Goal: Task Accomplishment & Management: Manage account settings

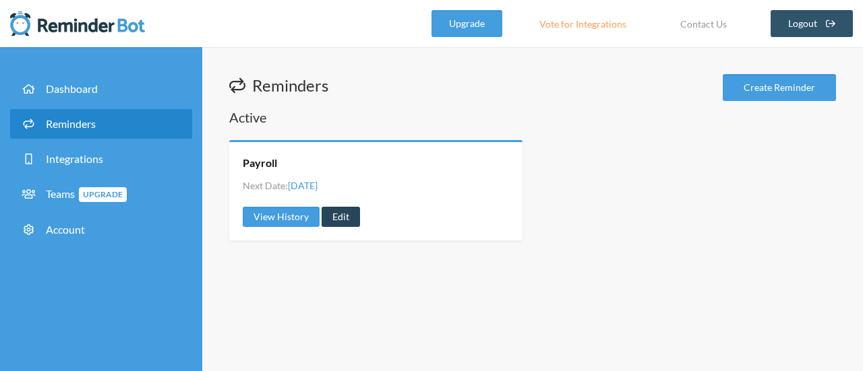
click at [343, 219] on link "Edit" at bounding box center [341, 217] width 38 height 20
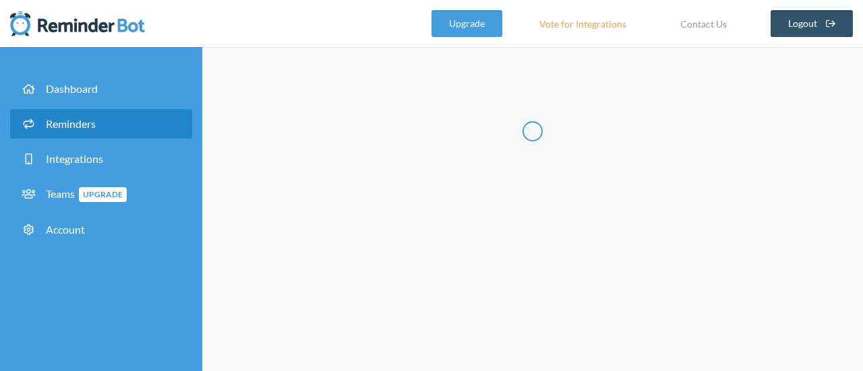
select select "14:00:00"
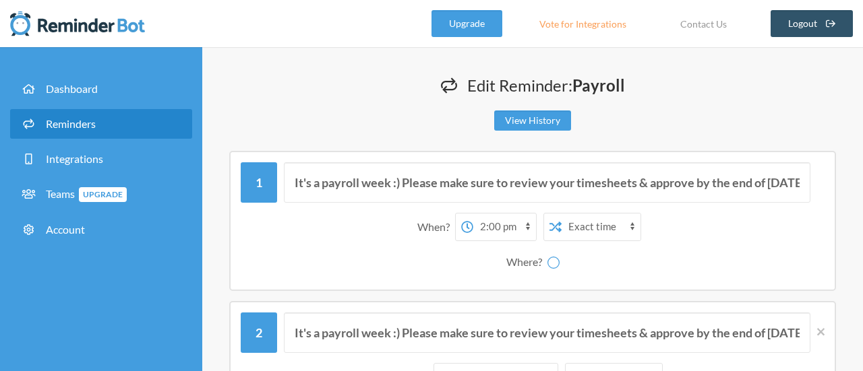
radio input "false"
radio input "true"
type input "Payroll"
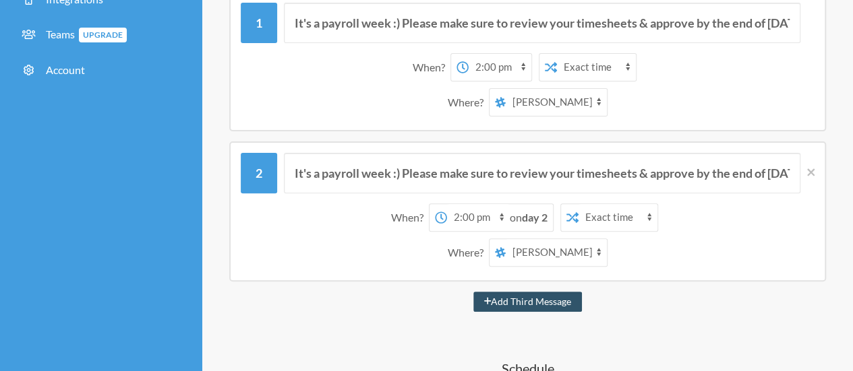
scroll to position [104, 0]
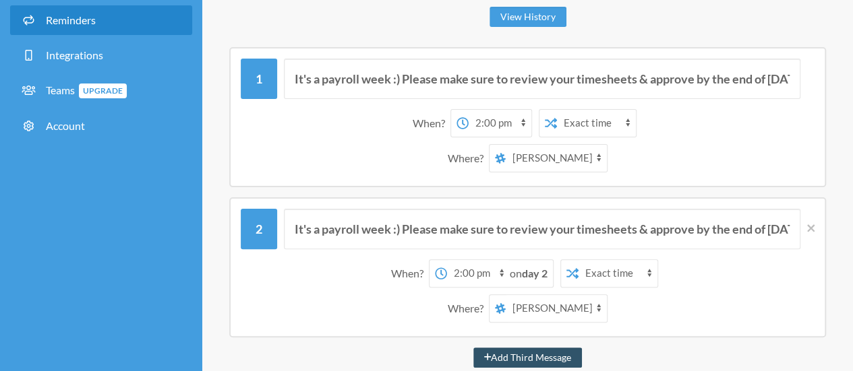
click at [593, 163] on select "[PERSON_NAME] Portage Daytime Crew Portage Evening Crew" at bounding box center [556, 158] width 101 height 27
select select "spaces/AAQA1mbXY6s"
click at [506, 145] on select "[PERSON_NAME] Portage Daytime Crew Portage Evening Crew" at bounding box center [556, 158] width 101 height 27
click at [597, 312] on select "[PERSON_NAME] Portage Daytime Crew Portage Evening Crew" at bounding box center [556, 308] width 101 height 27
click at [506, 295] on select "[PERSON_NAME] Portage Daytime Crew Portage Evening Crew" at bounding box center [556, 308] width 101 height 27
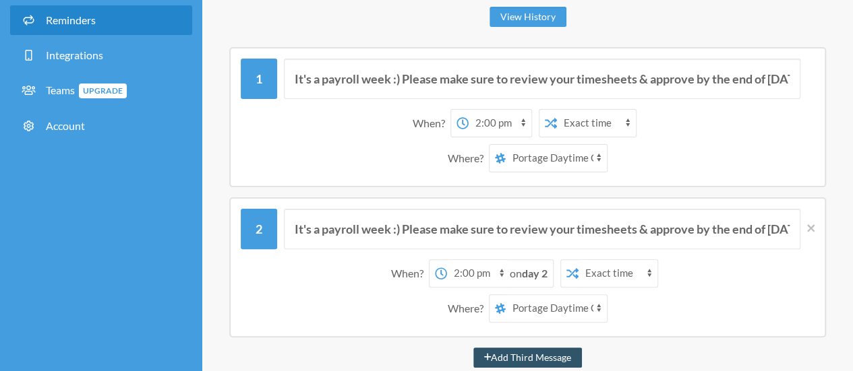
click at [593, 308] on select "[PERSON_NAME] Portage Daytime Crew Portage Evening Crew" at bounding box center [556, 308] width 101 height 27
select select "spaces/AAAAdqWs0ss"
click at [506, 295] on select "[PERSON_NAME] Portage Daytime Crew Portage Evening Crew" at bounding box center [556, 308] width 101 height 27
click at [683, 295] on div "Where? [PERSON_NAME] Portage Daytime Crew Portage Evening Crew" at bounding box center [527, 309] width 560 height 28
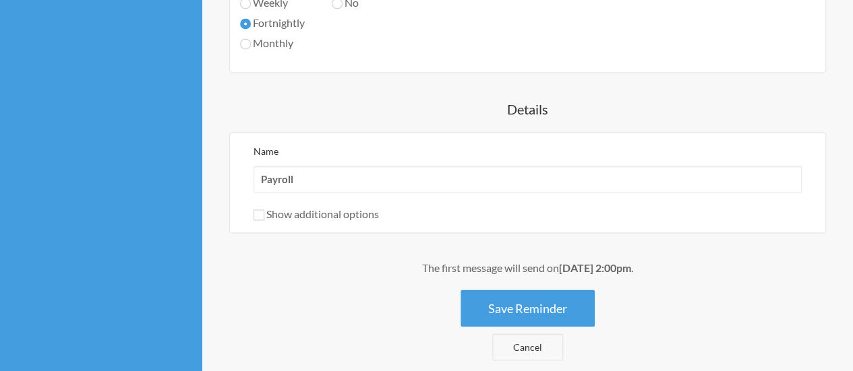
scroll to position [1029, 0]
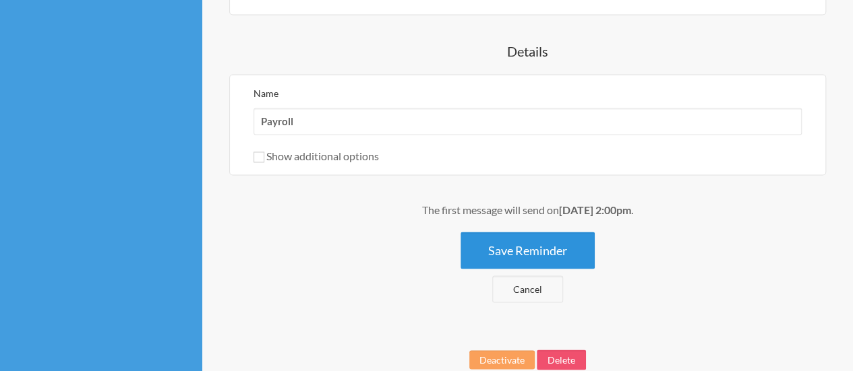
click at [529, 242] on button "Save Reminder" at bounding box center [527, 250] width 134 height 37
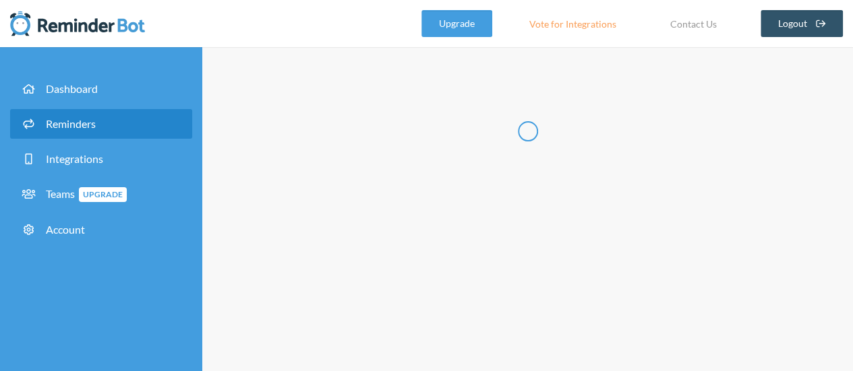
scroll to position [0, 0]
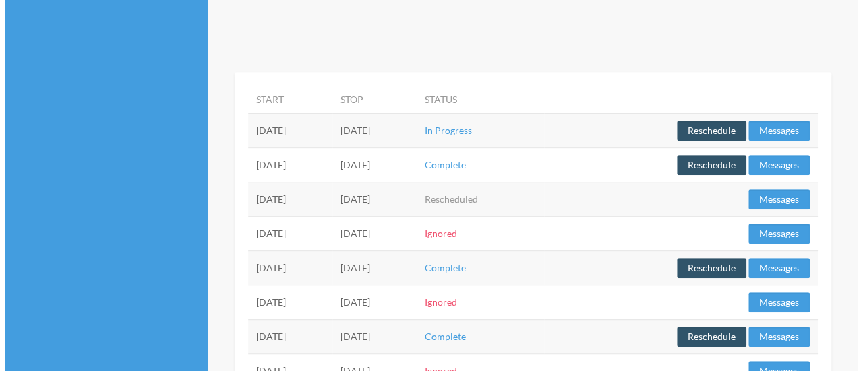
scroll to position [255, 0]
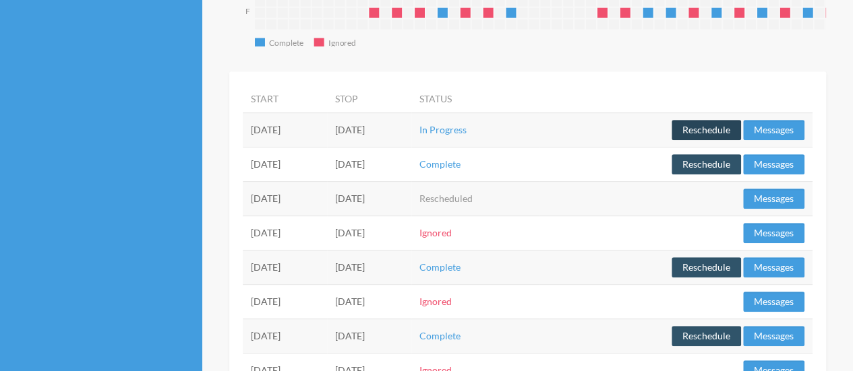
click at [697, 131] on button "Reschedule" at bounding box center [705, 130] width 69 height 20
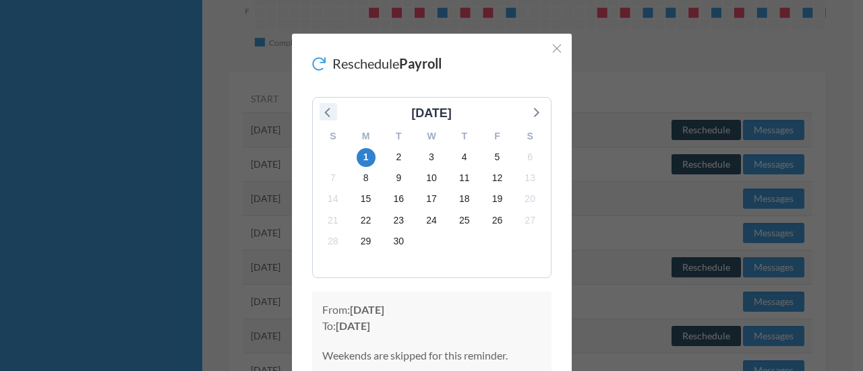
click at [322, 113] on icon at bounding box center [329, 112] width 18 height 18
click at [533, 114] on icon at bounding box center [535, 112] width 5 height 9
click at [492, 181] on span "12" at bounding box center [496, 178] width 19 height 19
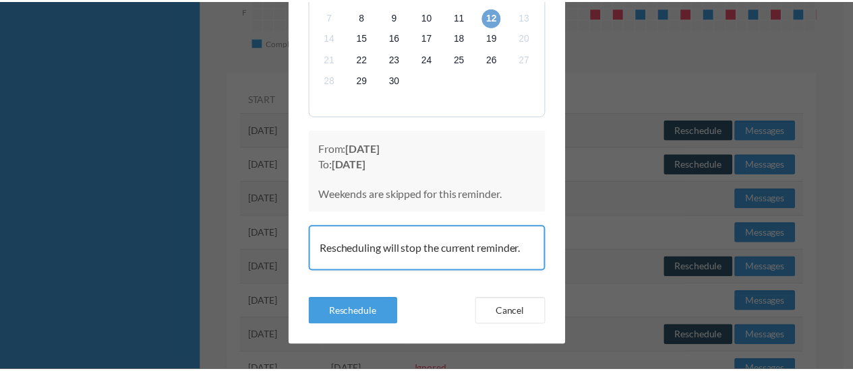
scroll to position [169, 0]
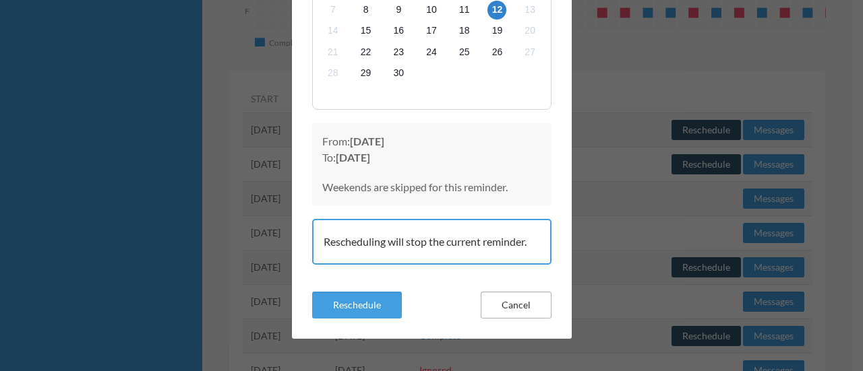
click at [519, 299] on button "Cancel" at bounding box center [516, 305] width 71 height 27
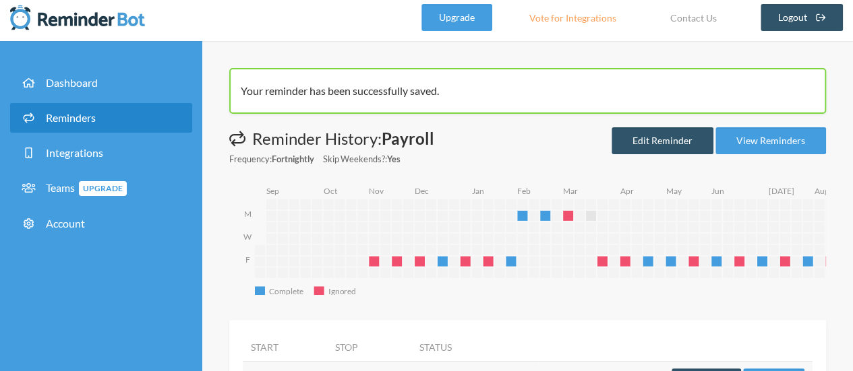
scroll to position [0, 0]
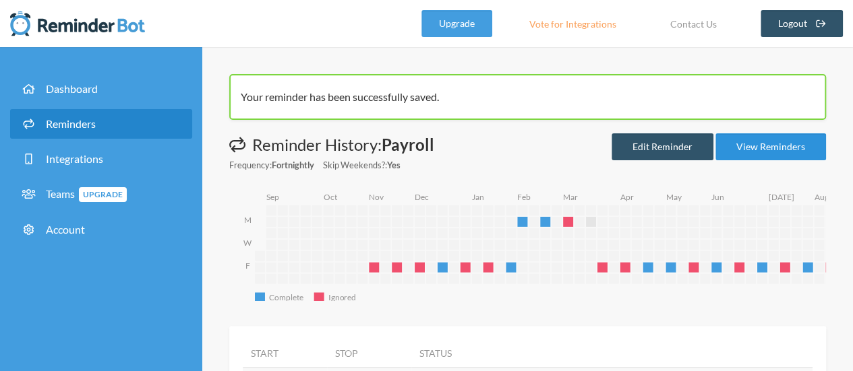
click at [765, 145] on link "View Reminders" at bounding box center [770, 146] width 111 height 27
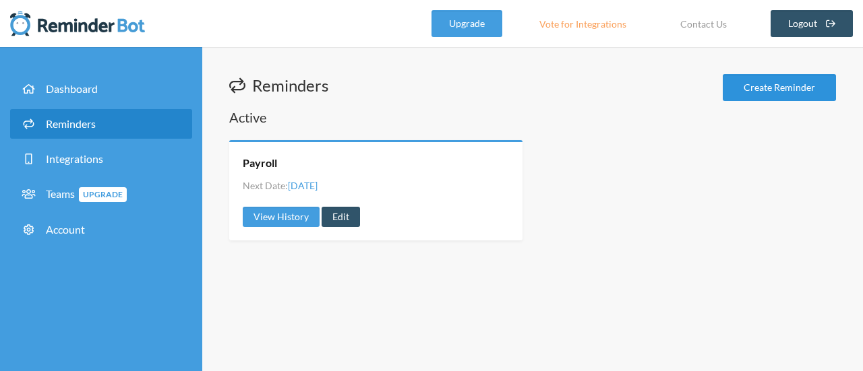
click at [738, 79] on link "Create Reminder" at bounding box center [779, 87] width 113 height 27
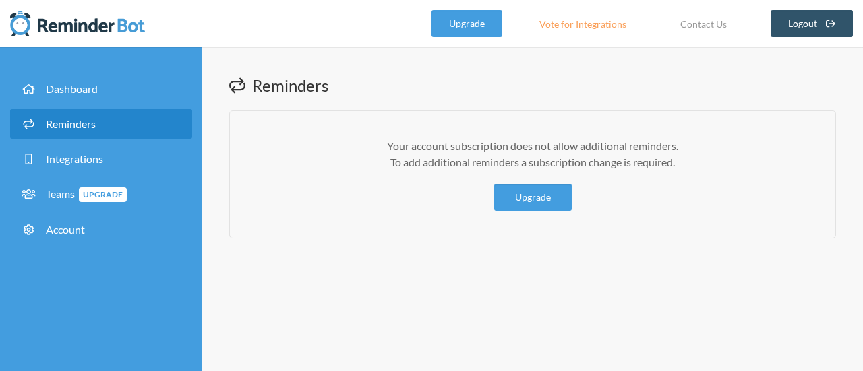
click at [238, 84] on icon at bounding box center [237, 86] width 16 height 16
click at [83, 125] on span "Reminders" at bounding box center [71, 123] width 50 height 13
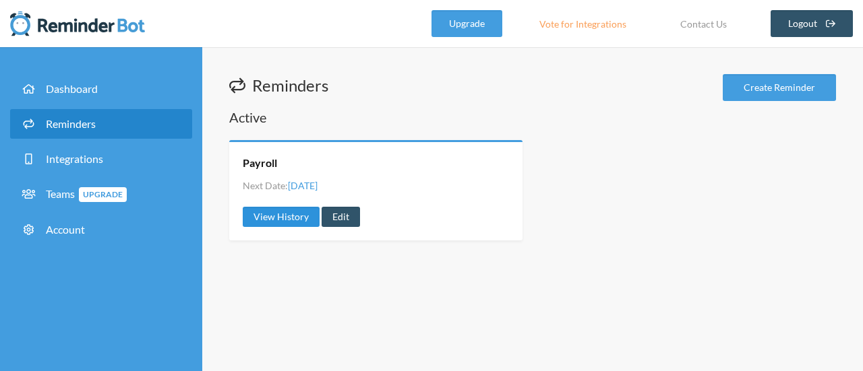
click at [276, 218] on link "View History" at bounding box center [281, 217] width 77 height 20
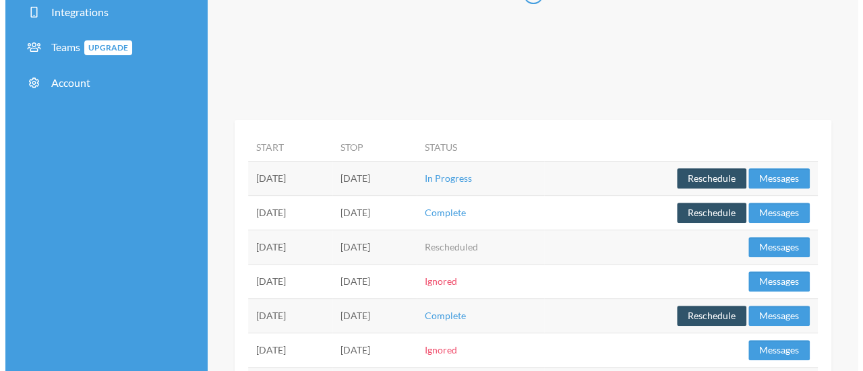
scroll to position [203, 0]
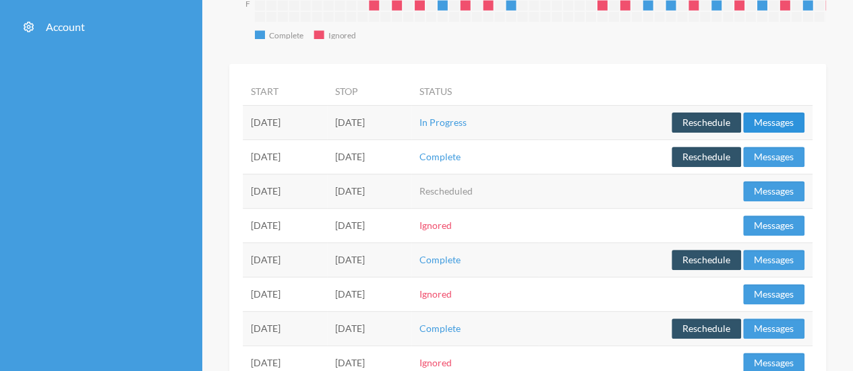
click at [777, 118] on button "Messages" at bounding box center [773, 123] width 61 height 20
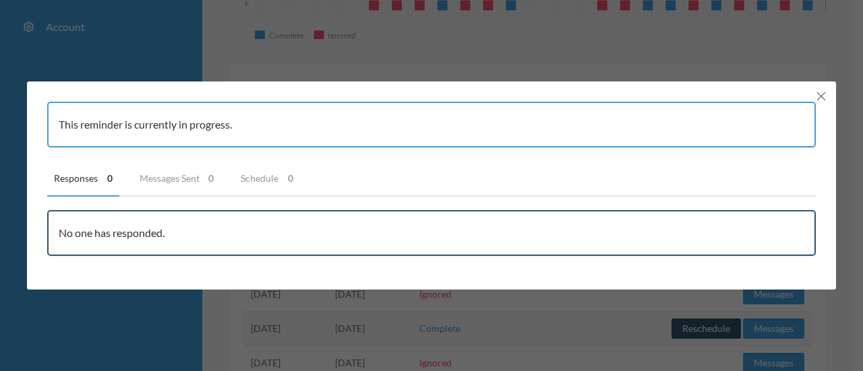
click at [821, 96] on line "Close" at bounding box center [821, 96] width 8 height 8
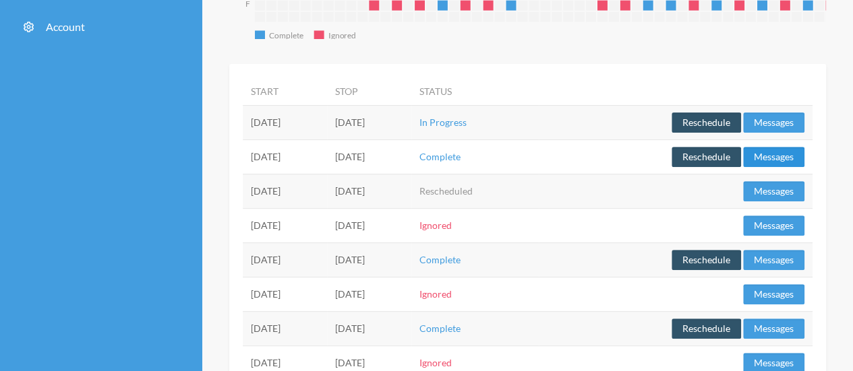
click at [775, 157] on button "Messages" at bounding box center [773, 157] width 61 height 20
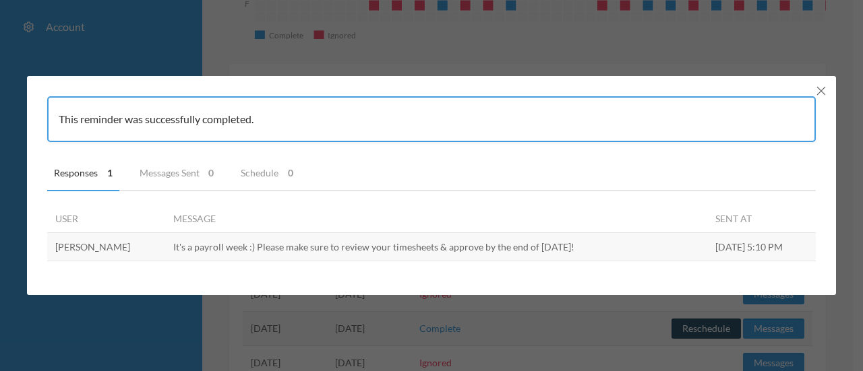
click at [826, 88] on button "Close" at bounding box center [821, 91] width 16 height 16
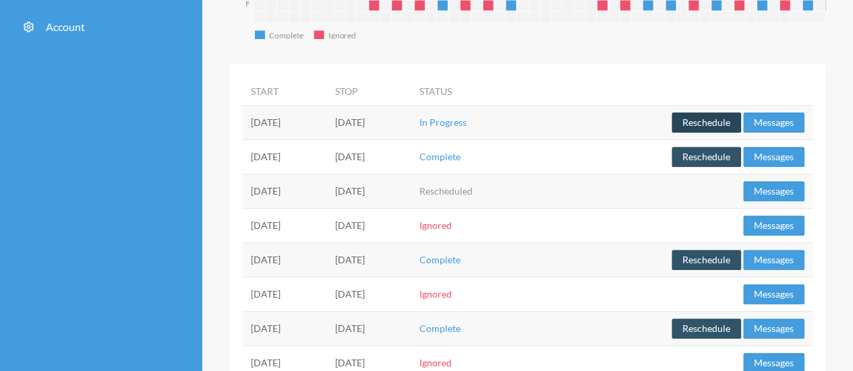
click at [708, 117] on button "Reschedule" at bounding box center [705, 123] width 69 height 20
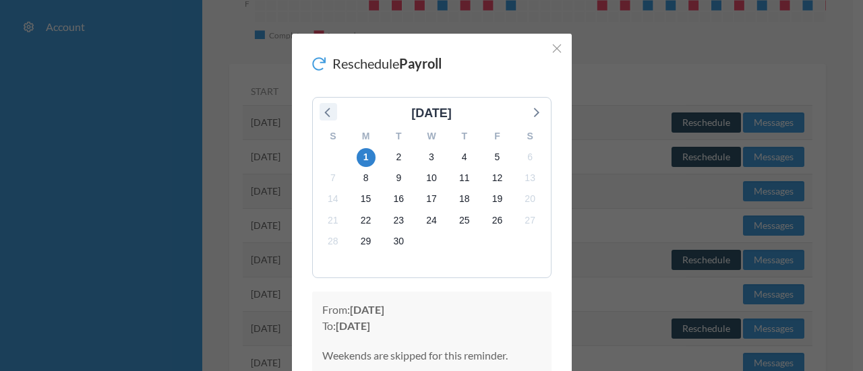
click at [320, 115] on icon at bounding box center [329, 112] width 18 height 18
click at [495, 240] on span "29" at bounding box center [496, 241] width 19 height 19
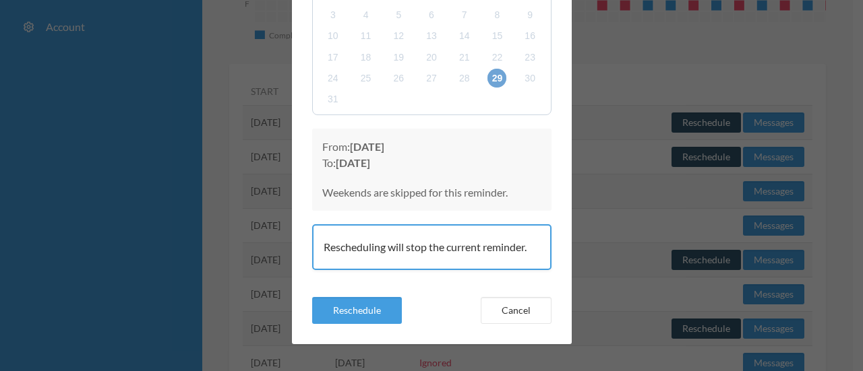
scroll to position [169, 0]
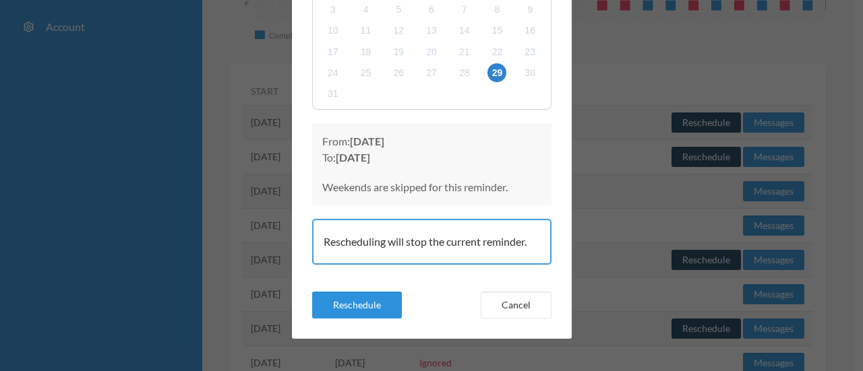
click at [364, 313] on button "Reschedule" at bounding box center [357, 305] width 90 height 27
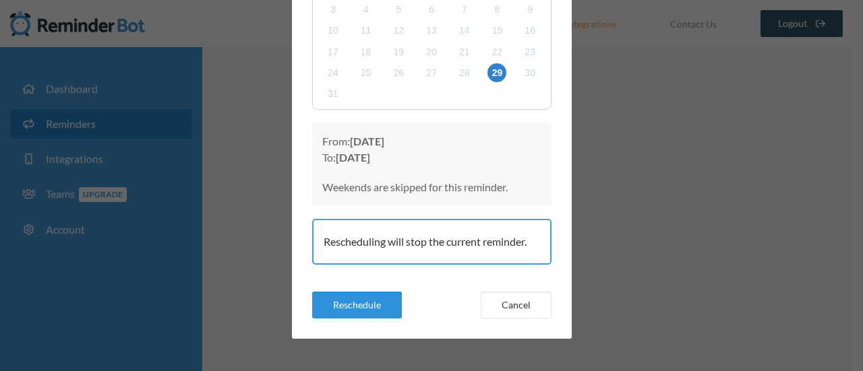
click at [346, 308] on button "Reschedule" at bounding box center [357, 305] width 90 height 27
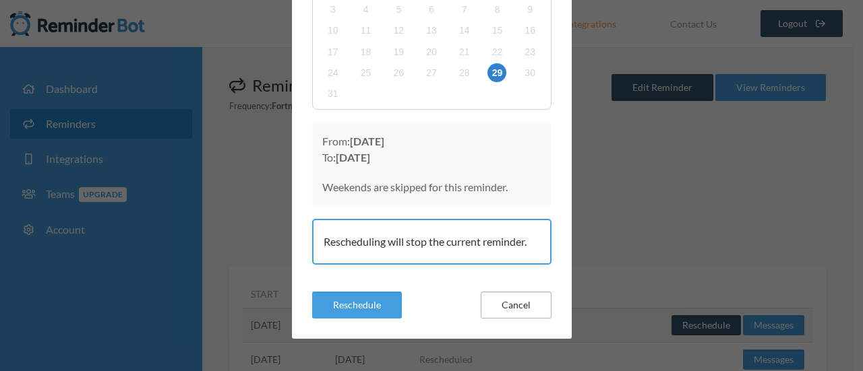
click at [521, 309] on button "Cancel" at bounding box center [516, 305] width 71 height 27
click at [518, 310] on button "Cancel" at bounding box center [516, 305] width 71 height 27
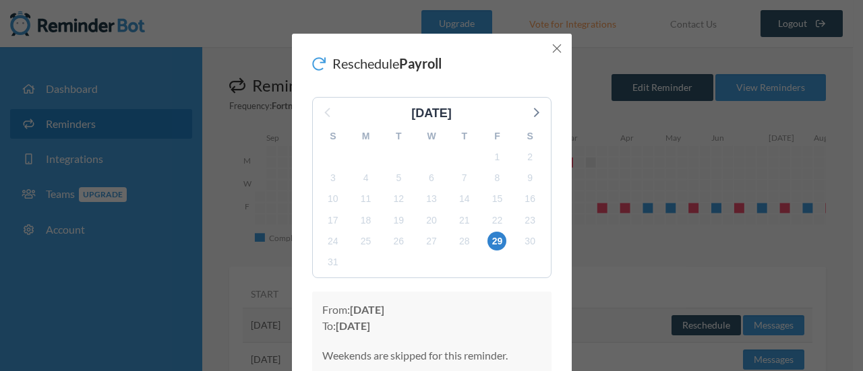
click at [552, 53] on icon "Close" at bounding box center [556, 48] width 9 height 9
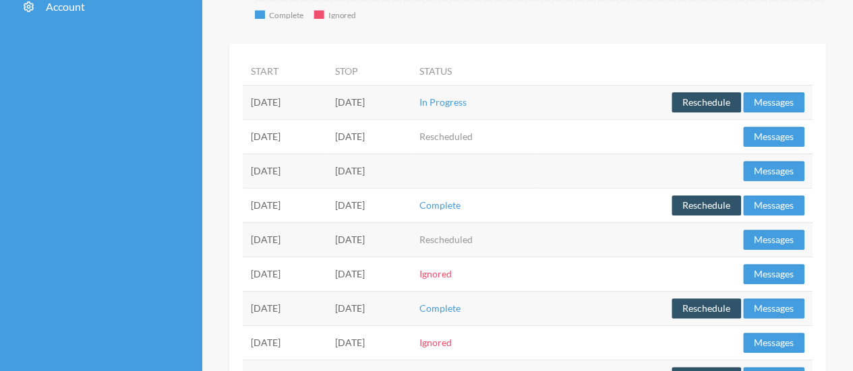
scroll to position [240, 0]
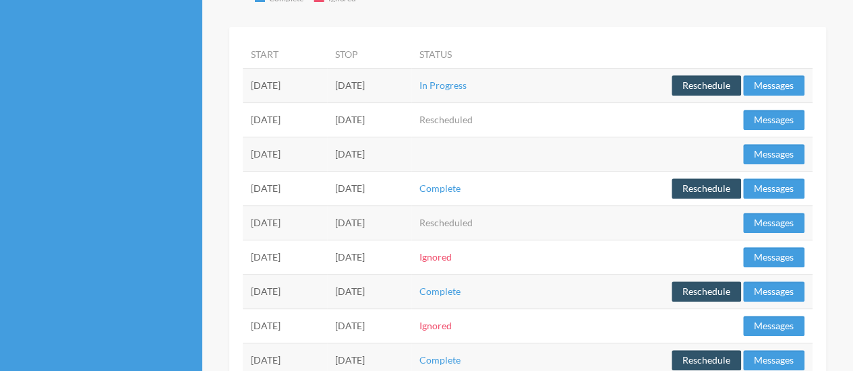
click at [264, 88] on td "[DATE]" at bounding box center [285, 85] width 84 height 34
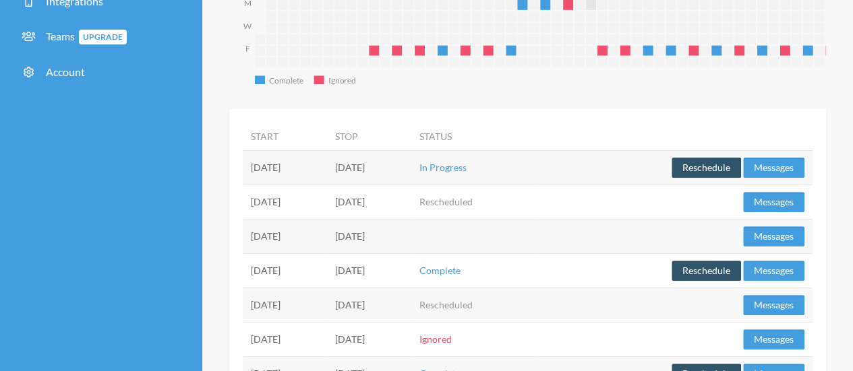
scroll to position [0, 0]
